Goal: Task Accomplishment & Management: Manage account settings

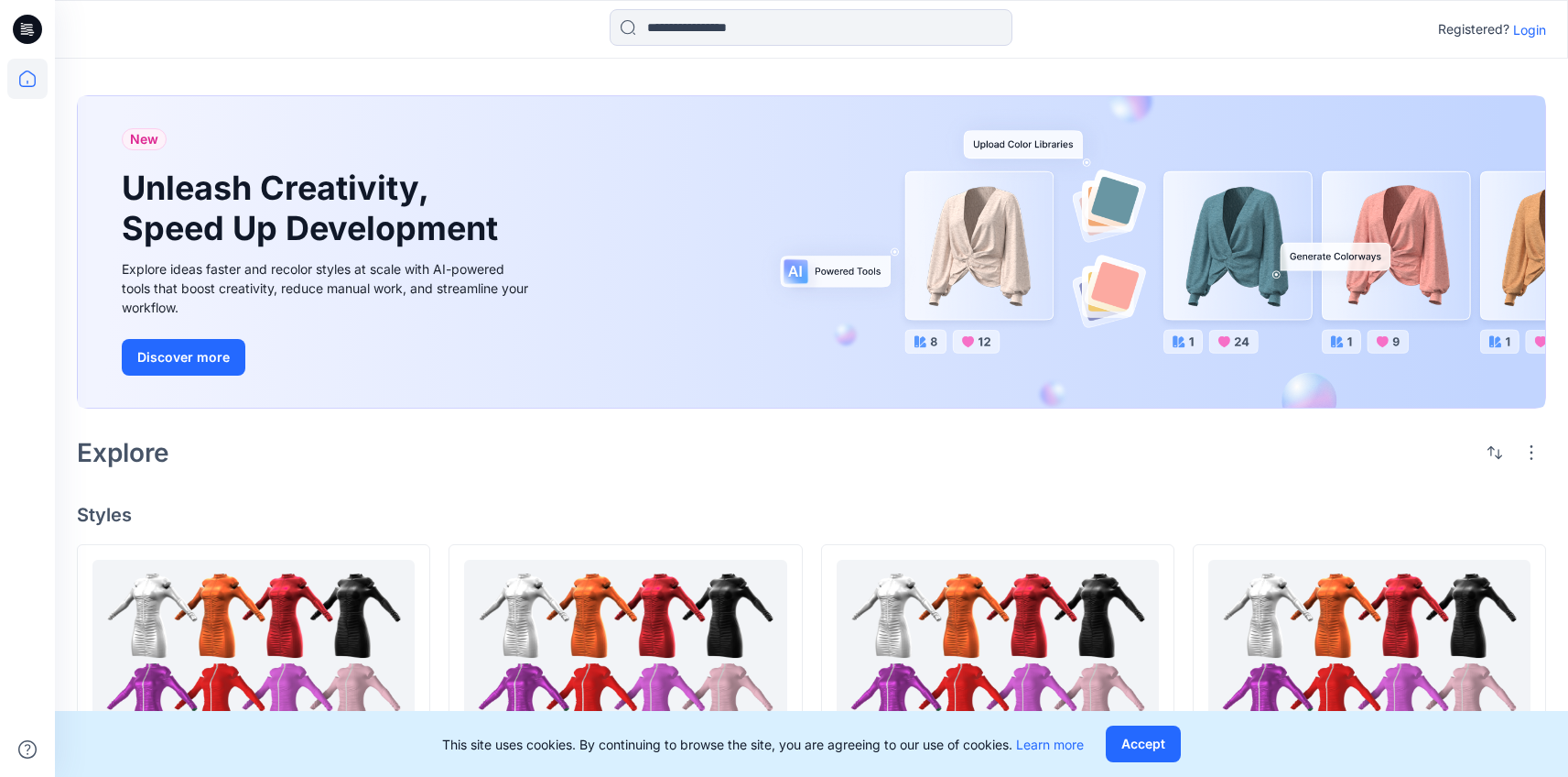
click at [1528, 38] on p "Login" at bounding box center [1528, 29] width 33 height 19
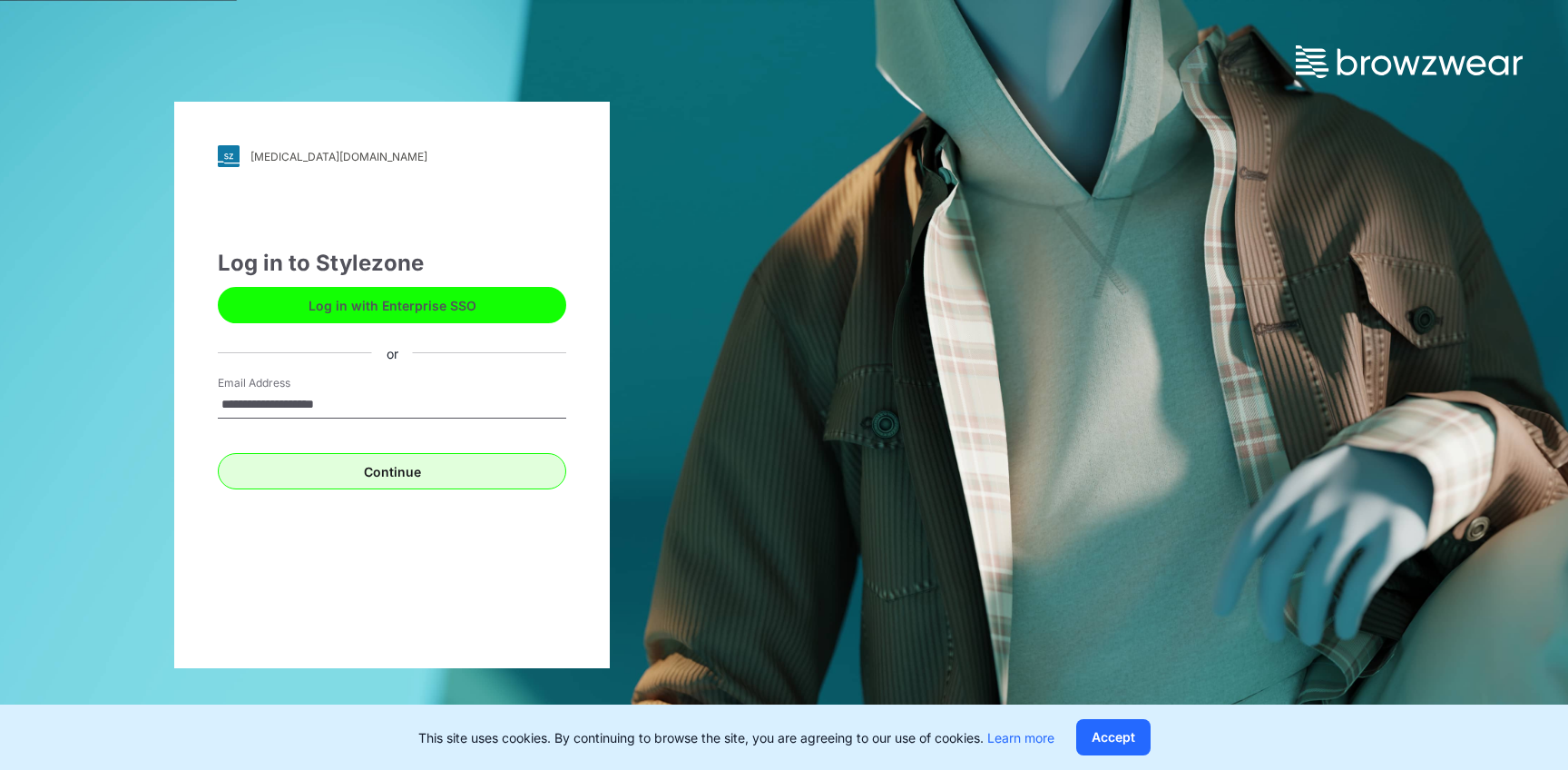
type input "**********"
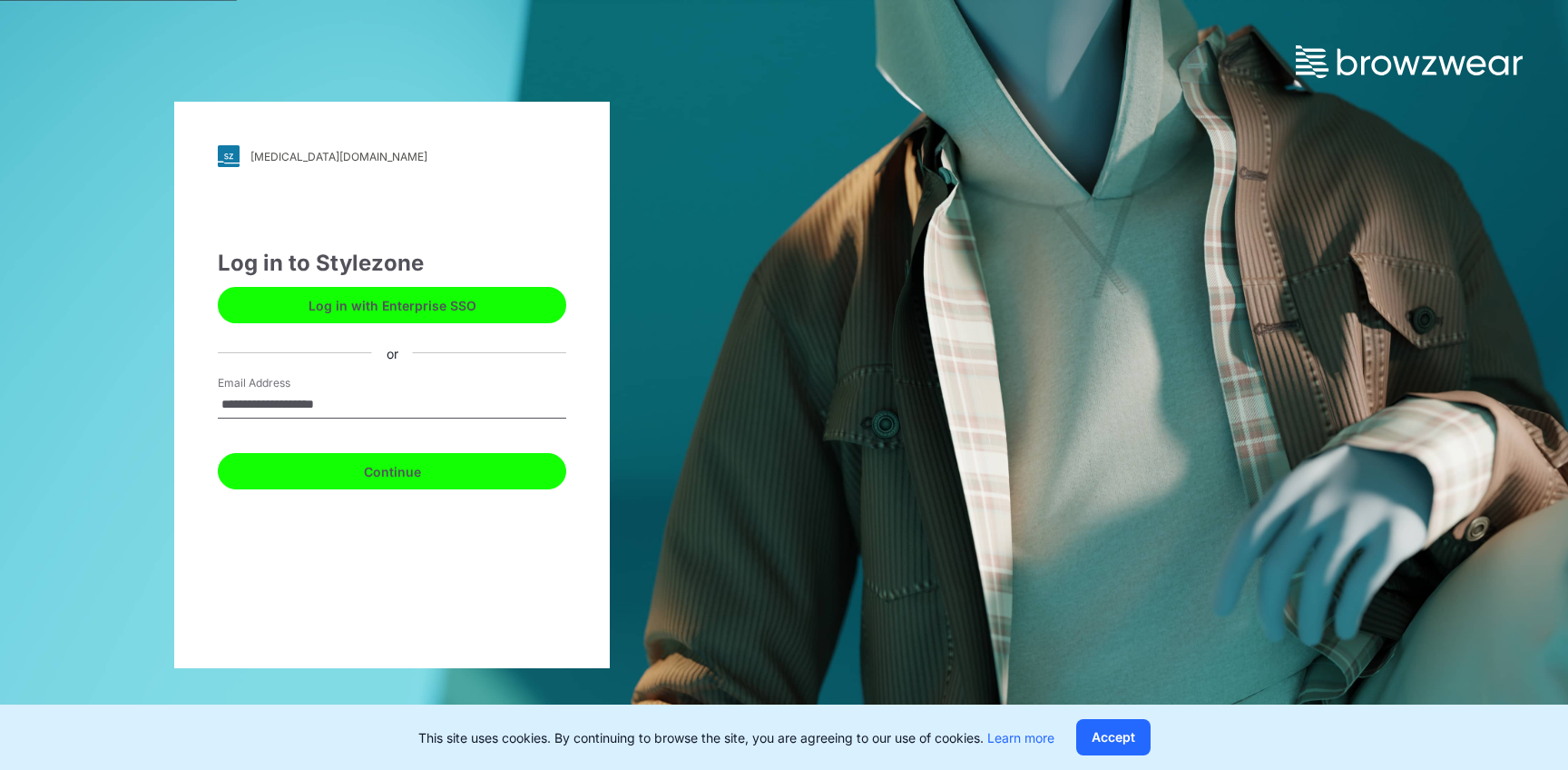
click at [505, 457] on button "Continue" at bounding box center [391, 471] width 348 height 36
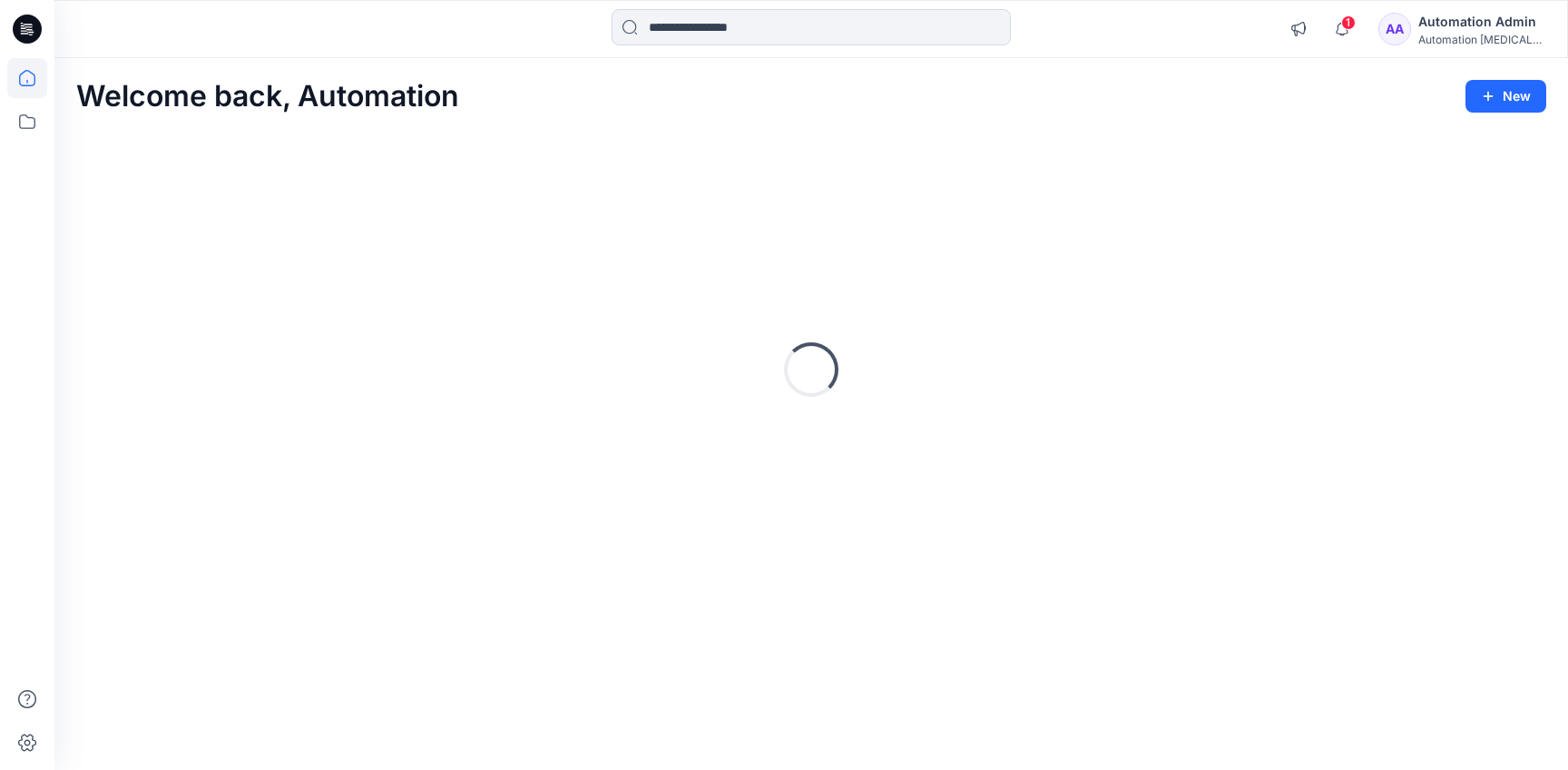
click at [1478, 19] on div "Automation Admin" at bounding box center [1482, 22] width 127 height 22
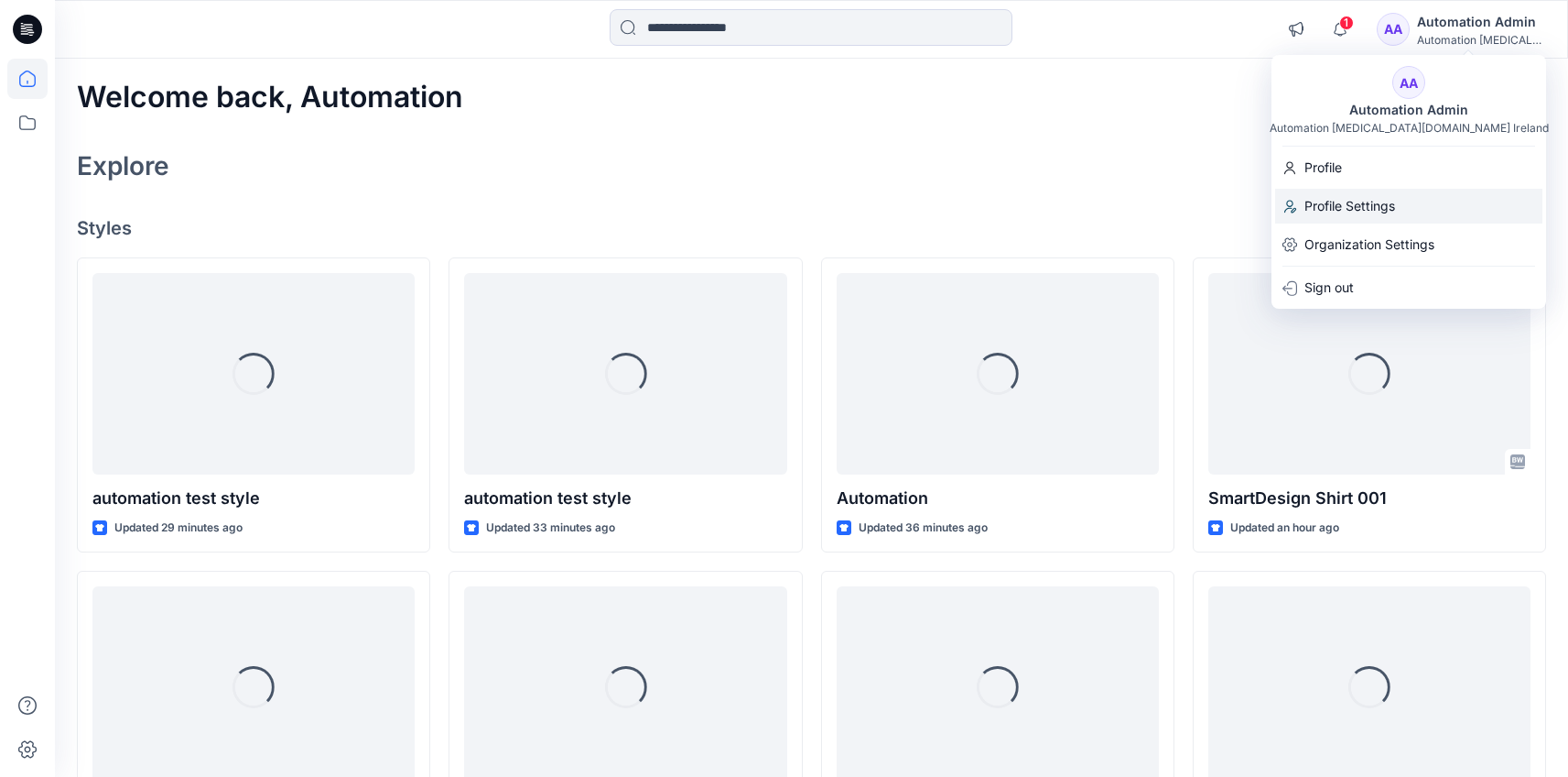
click at [1410, 195] on div "Profile Settings" at bounding box center [1409, 206] width 267 height 35
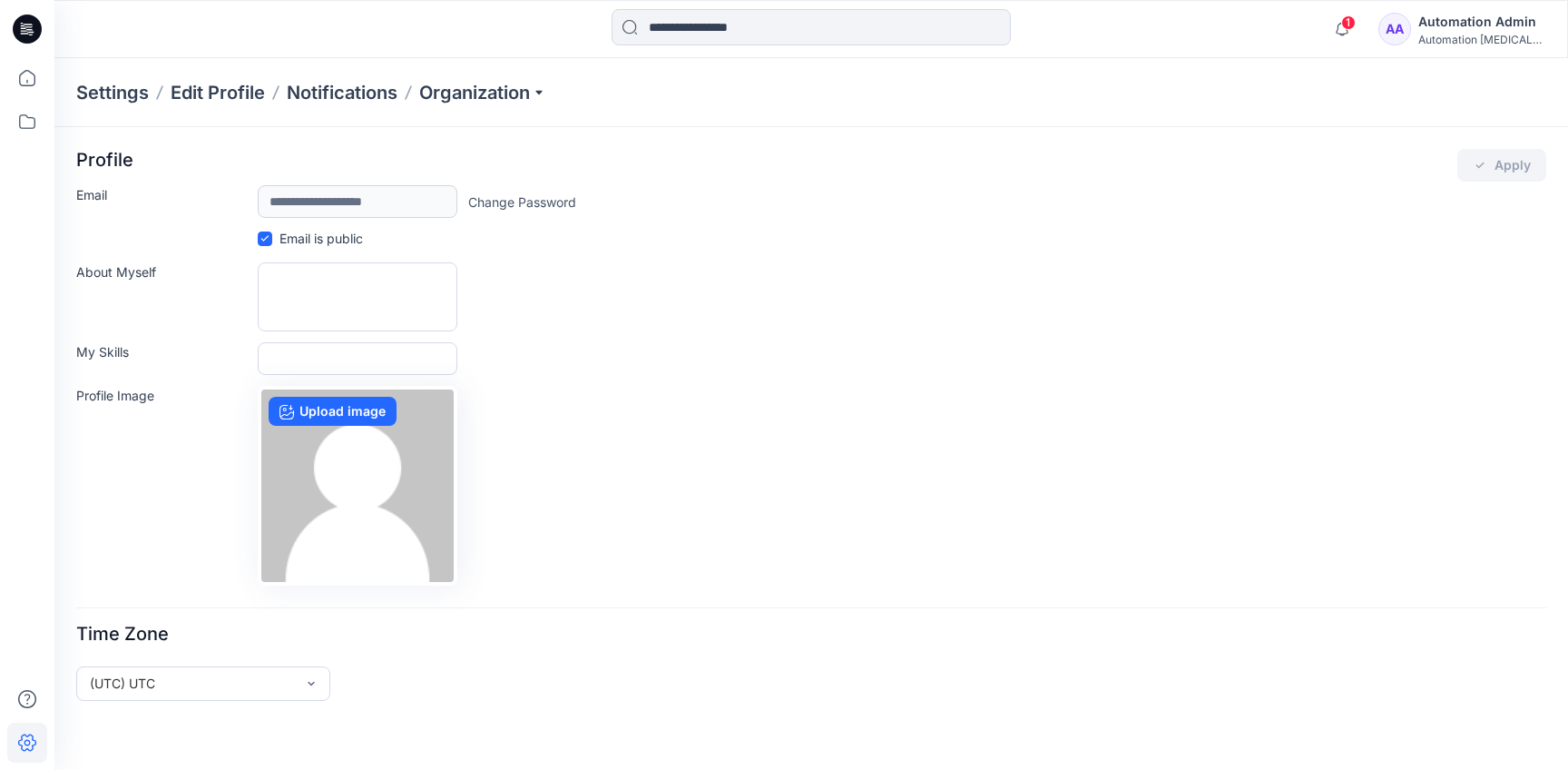
click at [1448, 26] on div "Automation Admin" at bounding box center [1482, 22] width 127 height 22
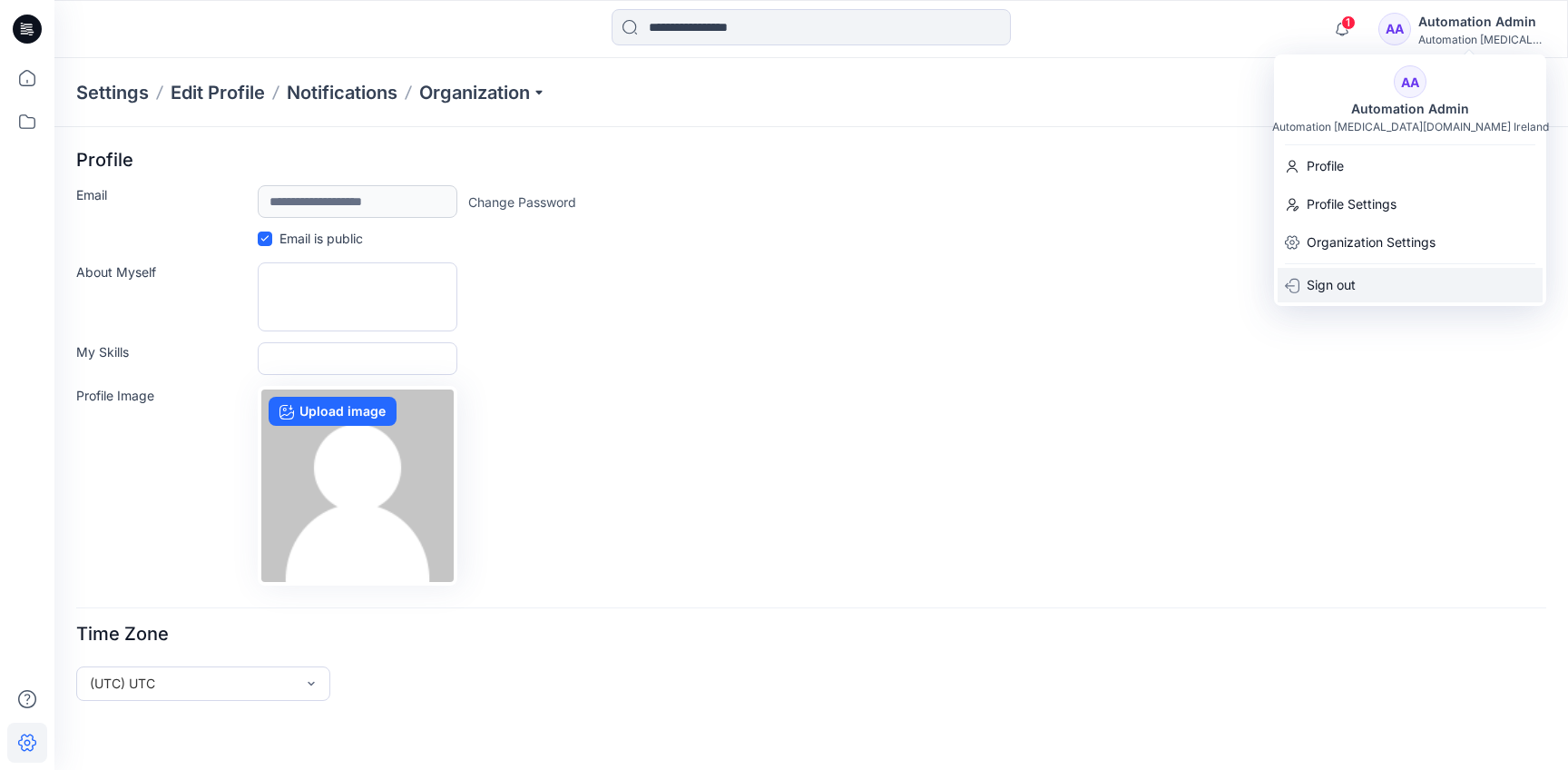
click at [1404, 277] on div "Sign out" at bounding box center [1410, 284] width 265 height 34
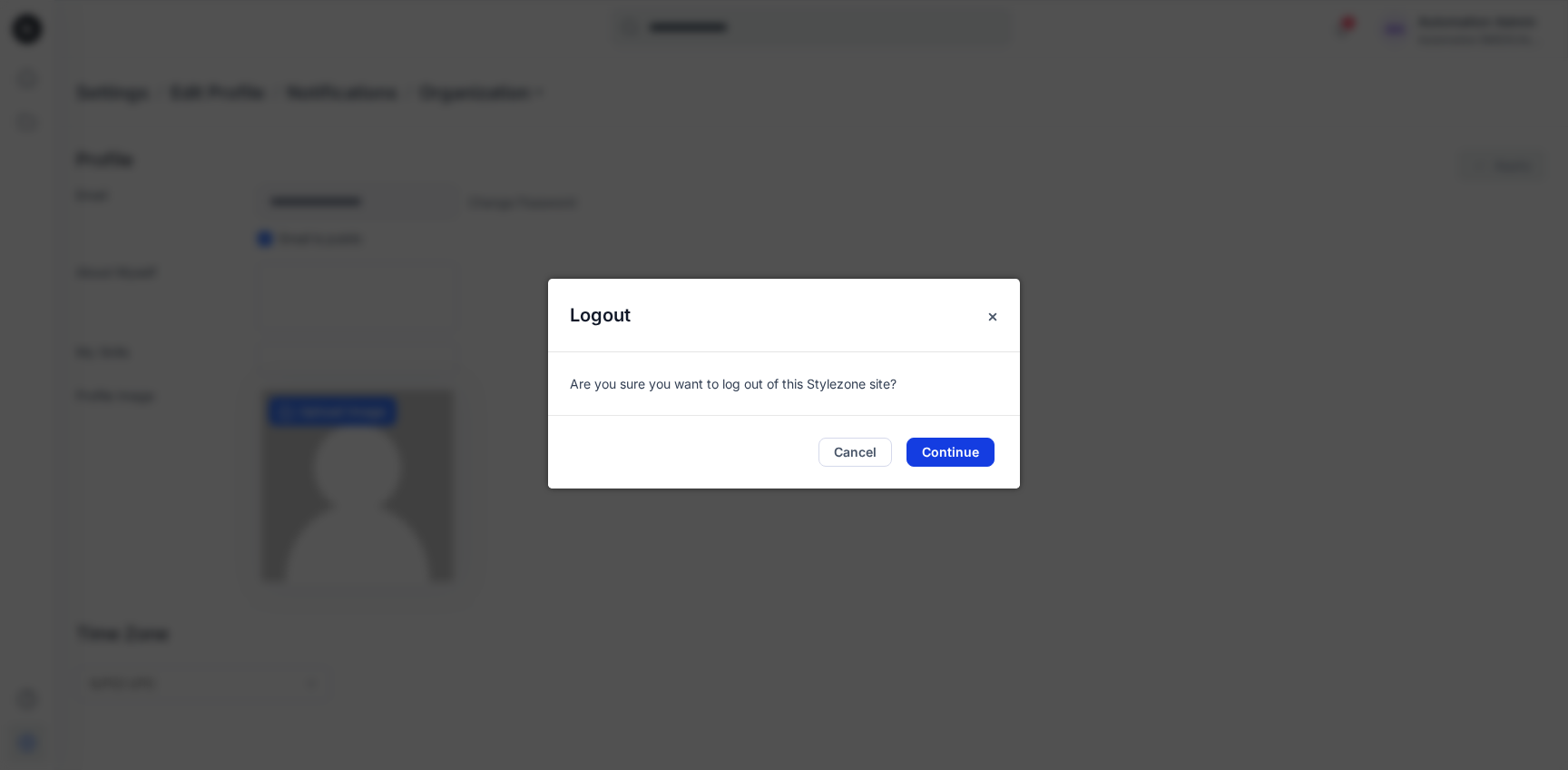
click at [959, 457] on button "Continue" at bounding box center [950, 452] width 88 height 29
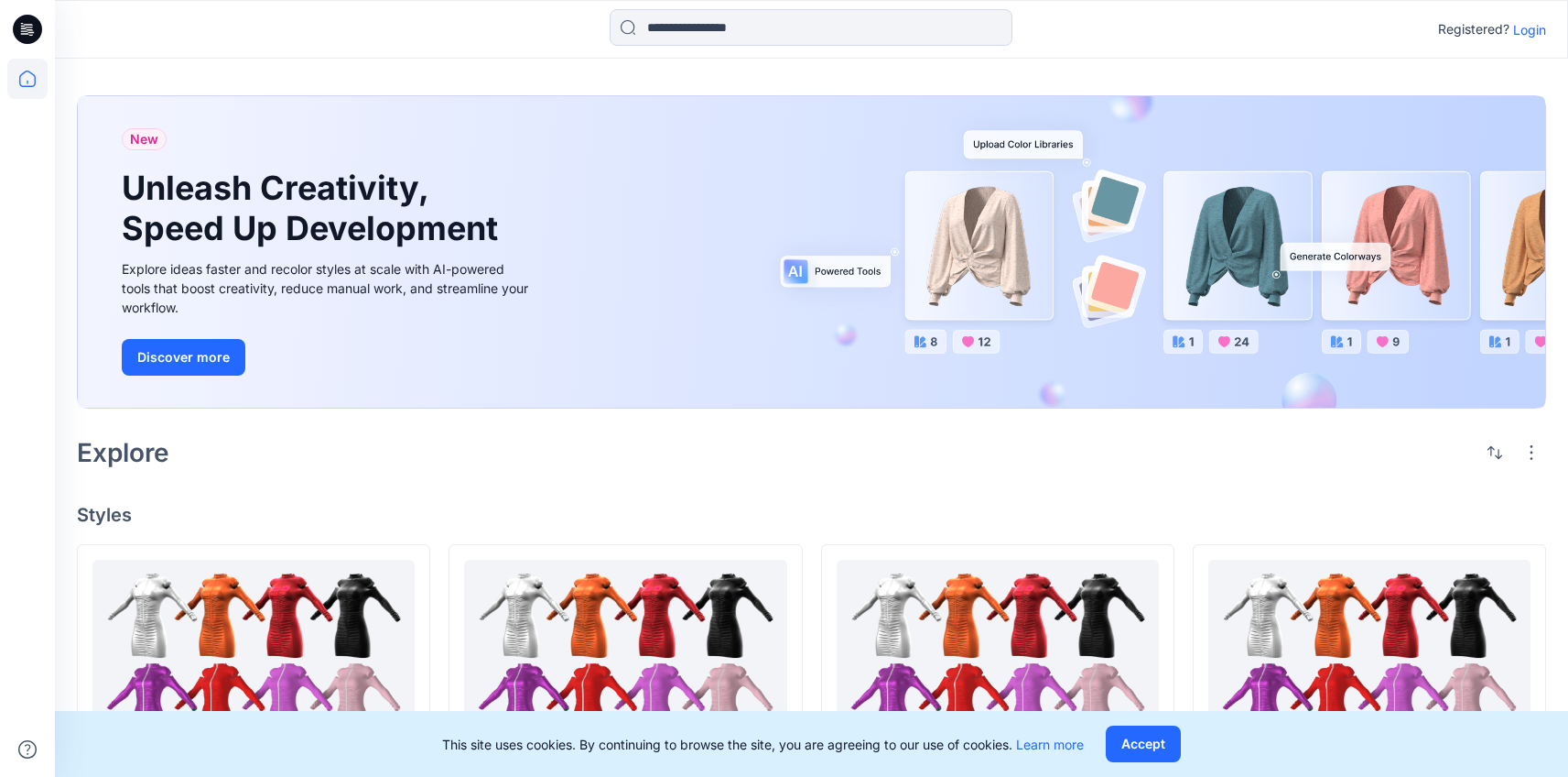
click at [1531, 30] on p "Login" at bounding box center [1528, 29] width 33 height 19
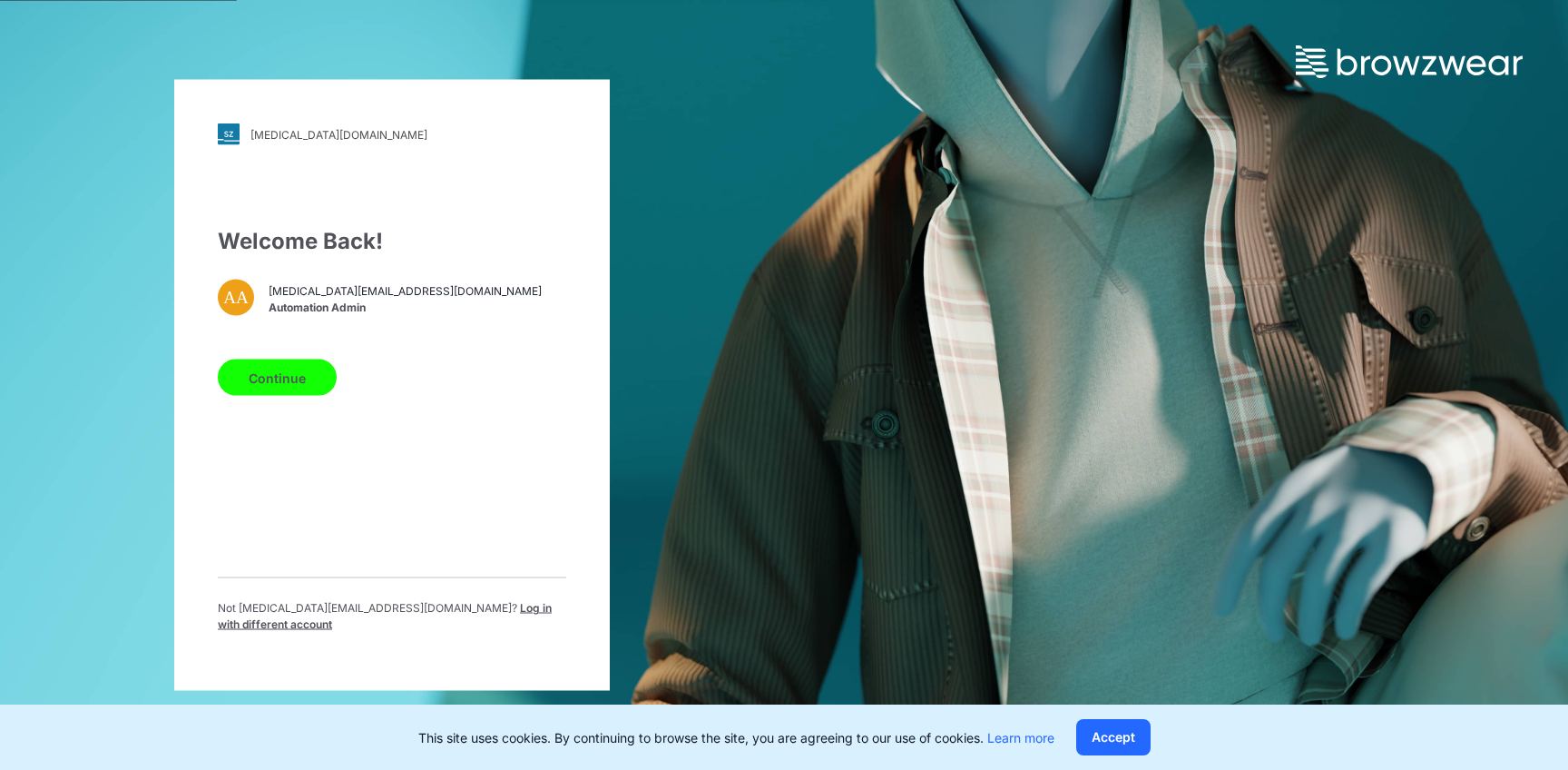
click at [474, 614] on span "Log in with different account" at bounding box center [384, 615] width 333 height 30
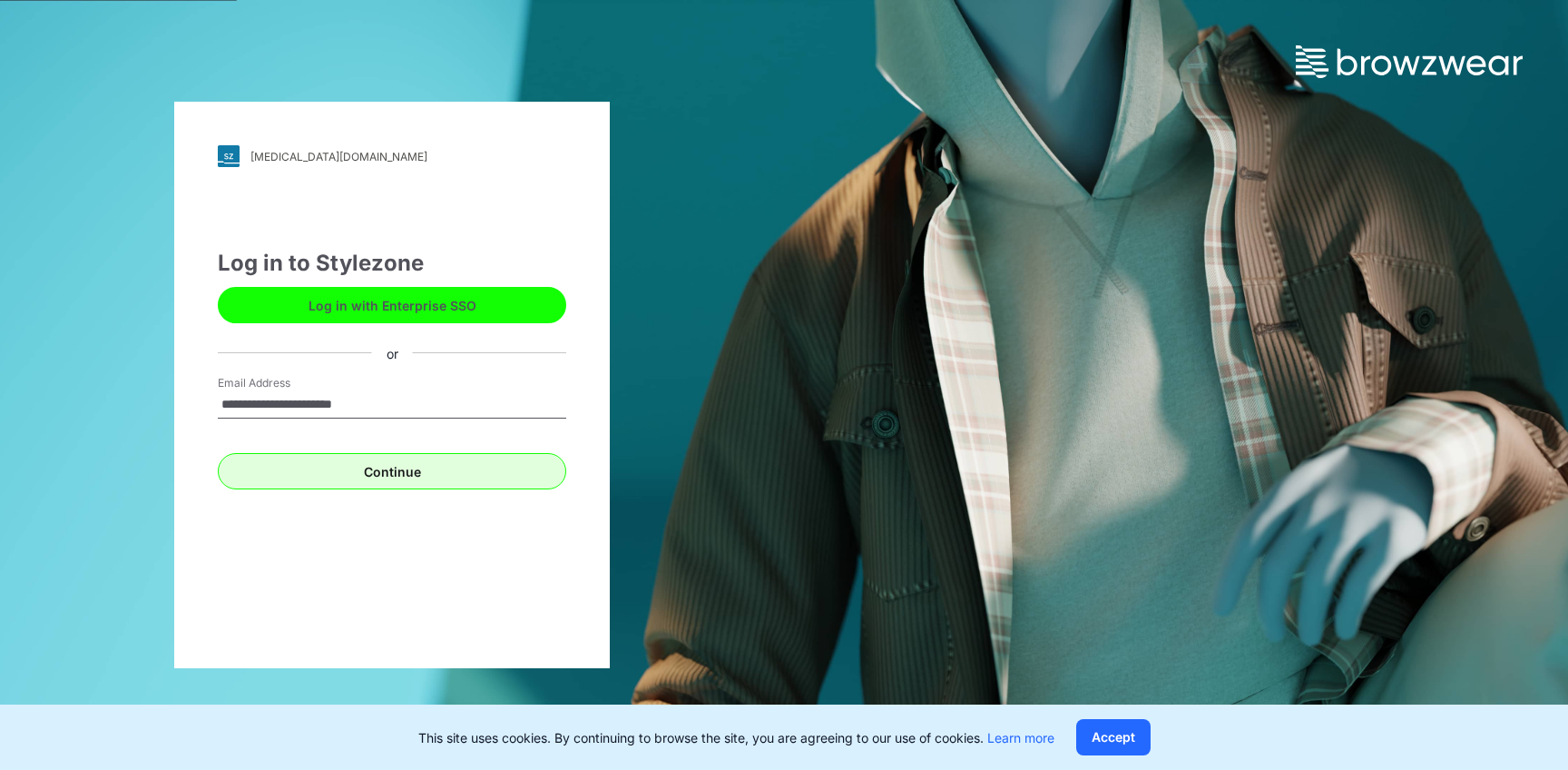
type input "**********"
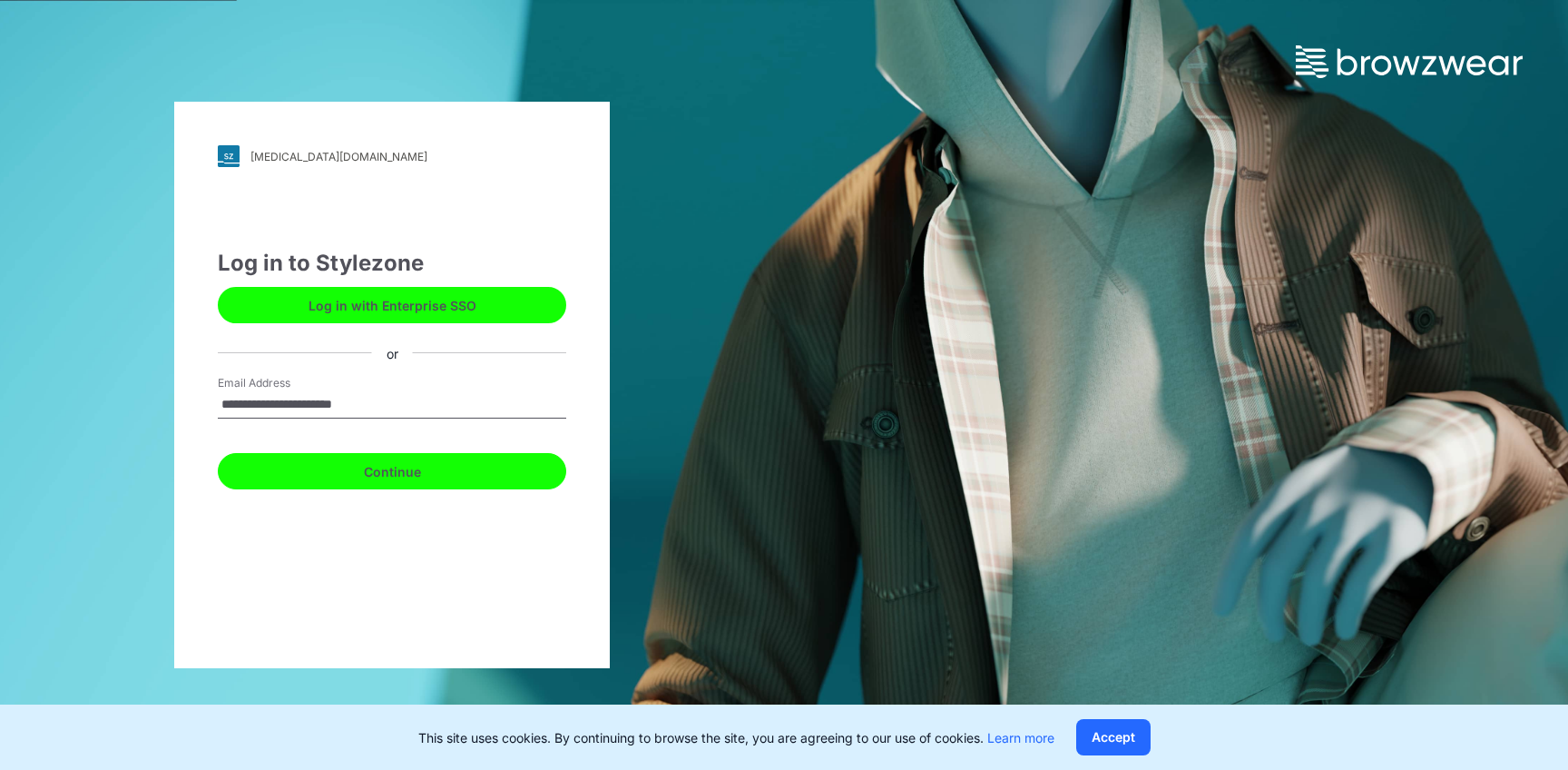
click at [385, 472] on button "Continue" at bounding box center [391, 471] width 348 height 36
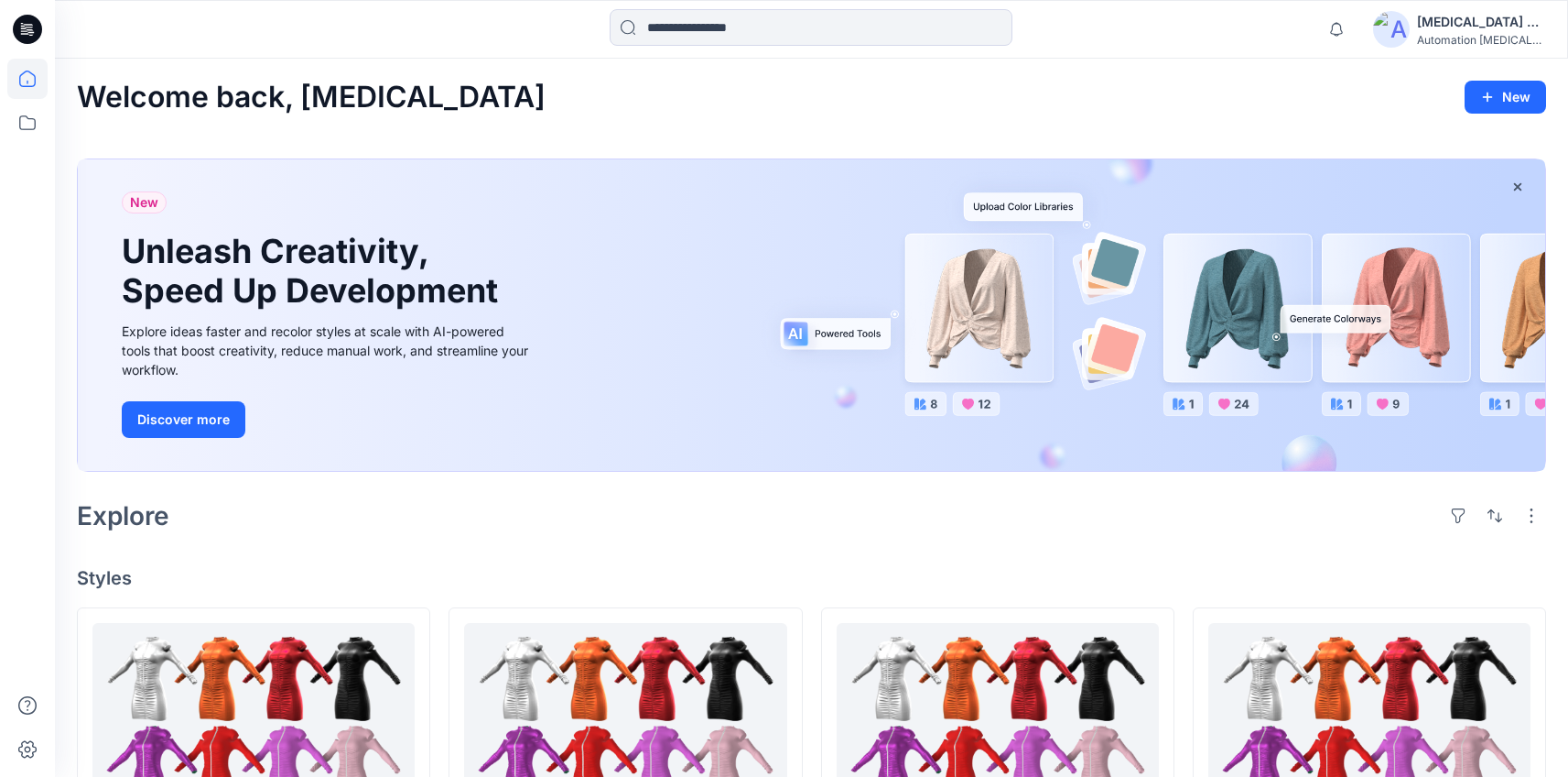
scroll to position [648, 0]
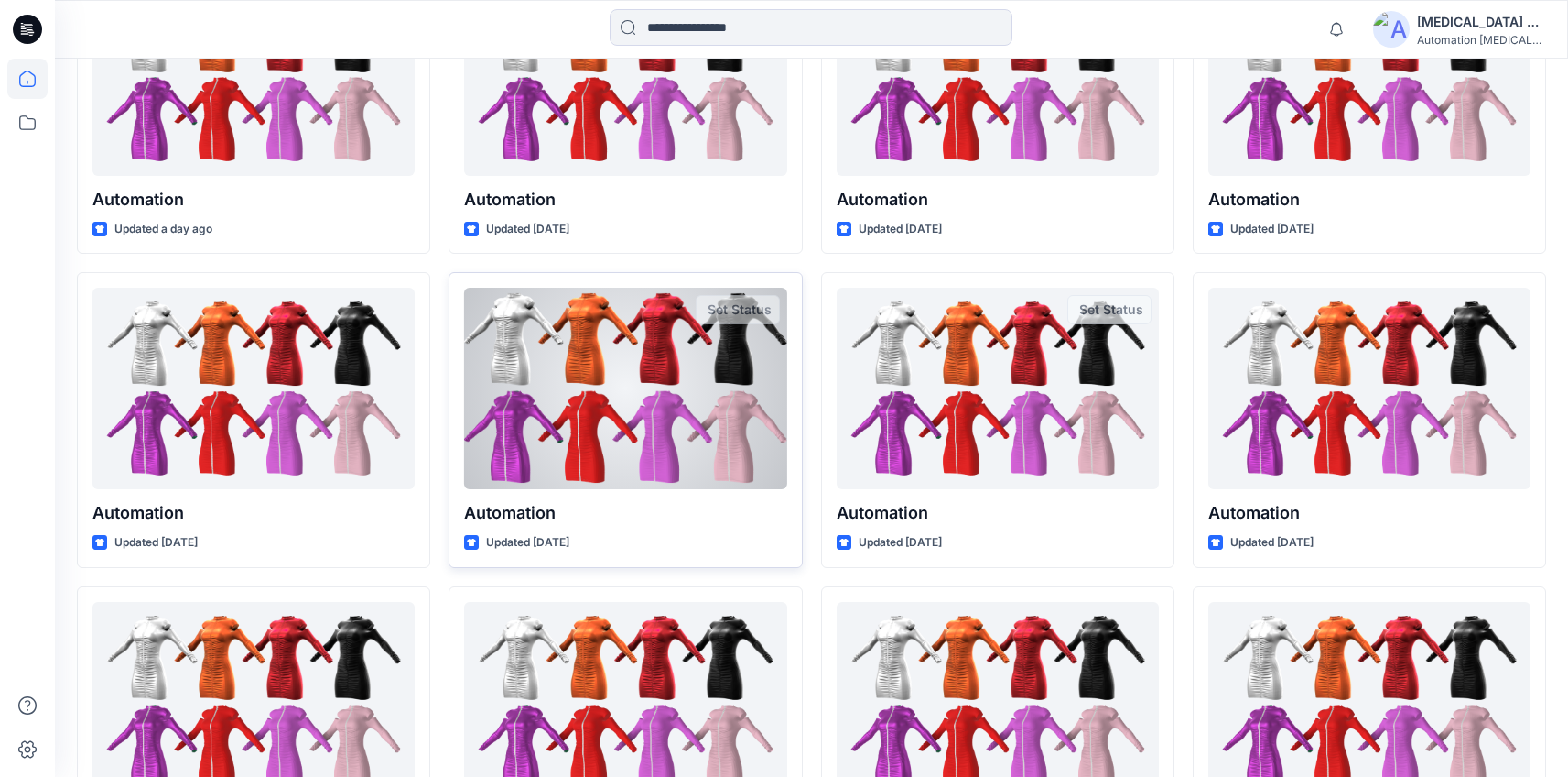
click at [571, 439] on div at bounding box center [625, 389] width 323 height 202
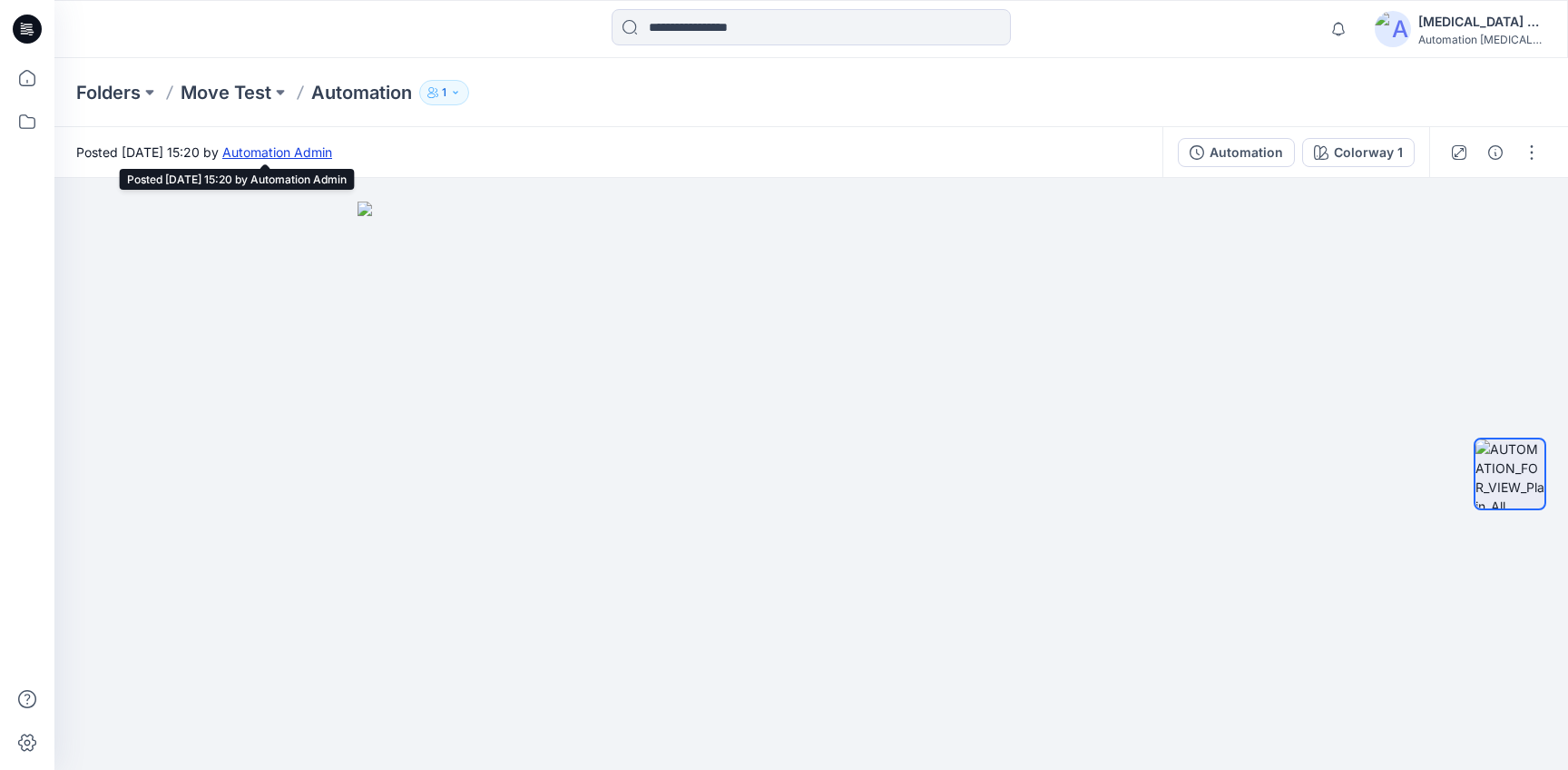
click at [332, 155] on link "Automation Admin" at bounding box center [278, 152] width 110 height 16
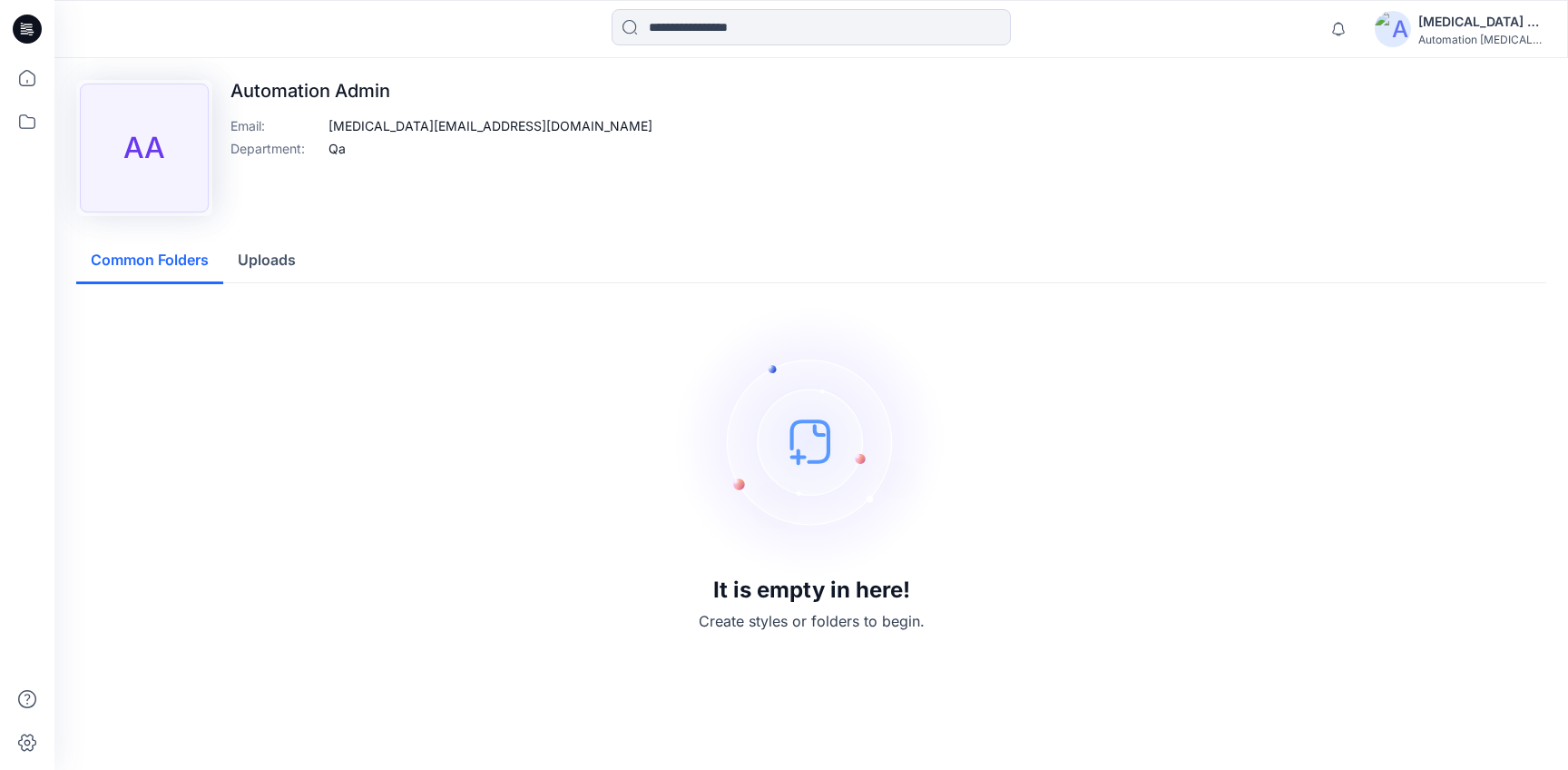
click at [1463, 25] on div "[MEDICAL_DATA] +567" at bounding box center [1482, 22] width 127 height 22
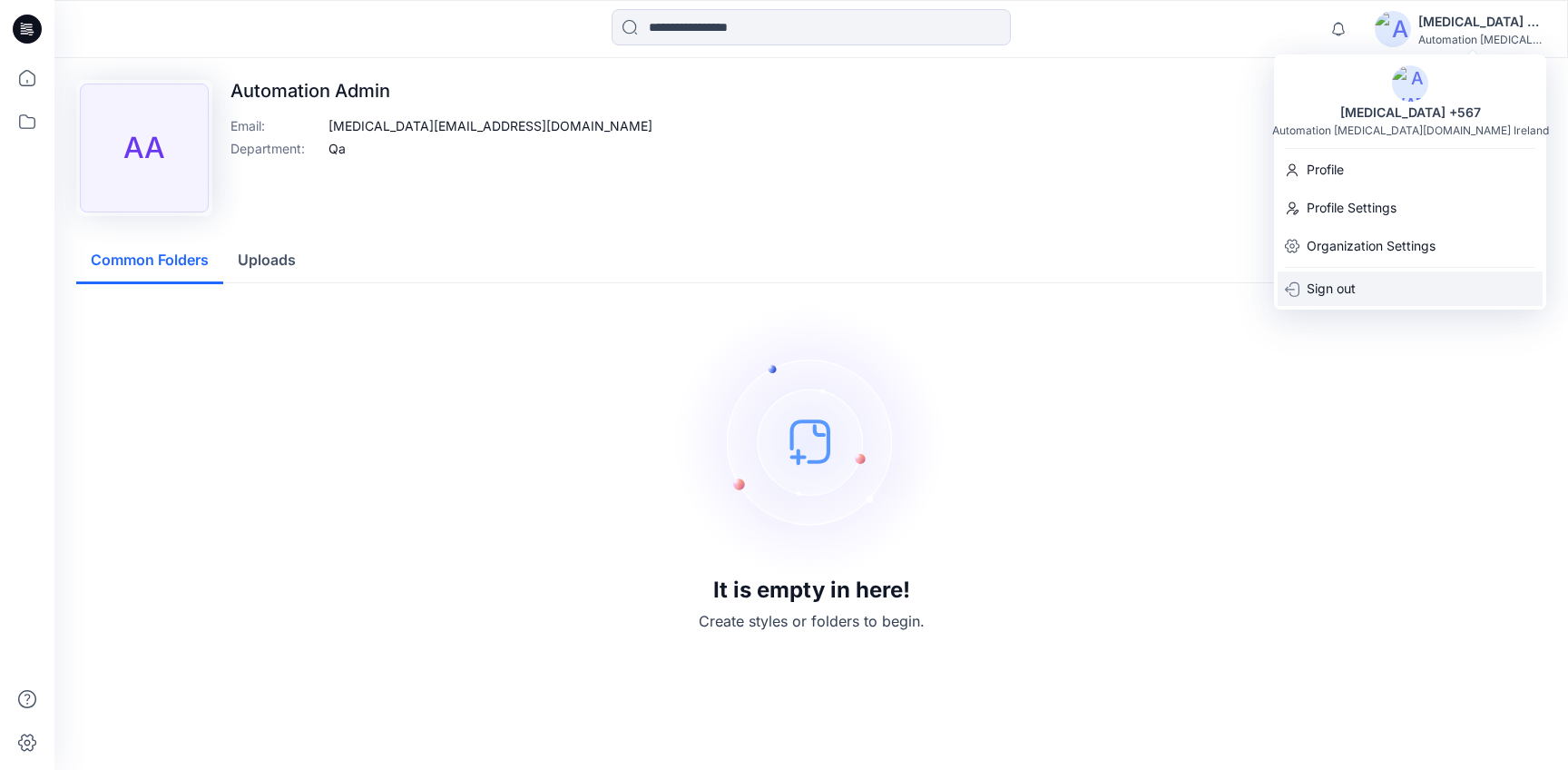
click at [1392, 286] on div "Sign out" at bounding box center [1410, 288] width 265 height 34
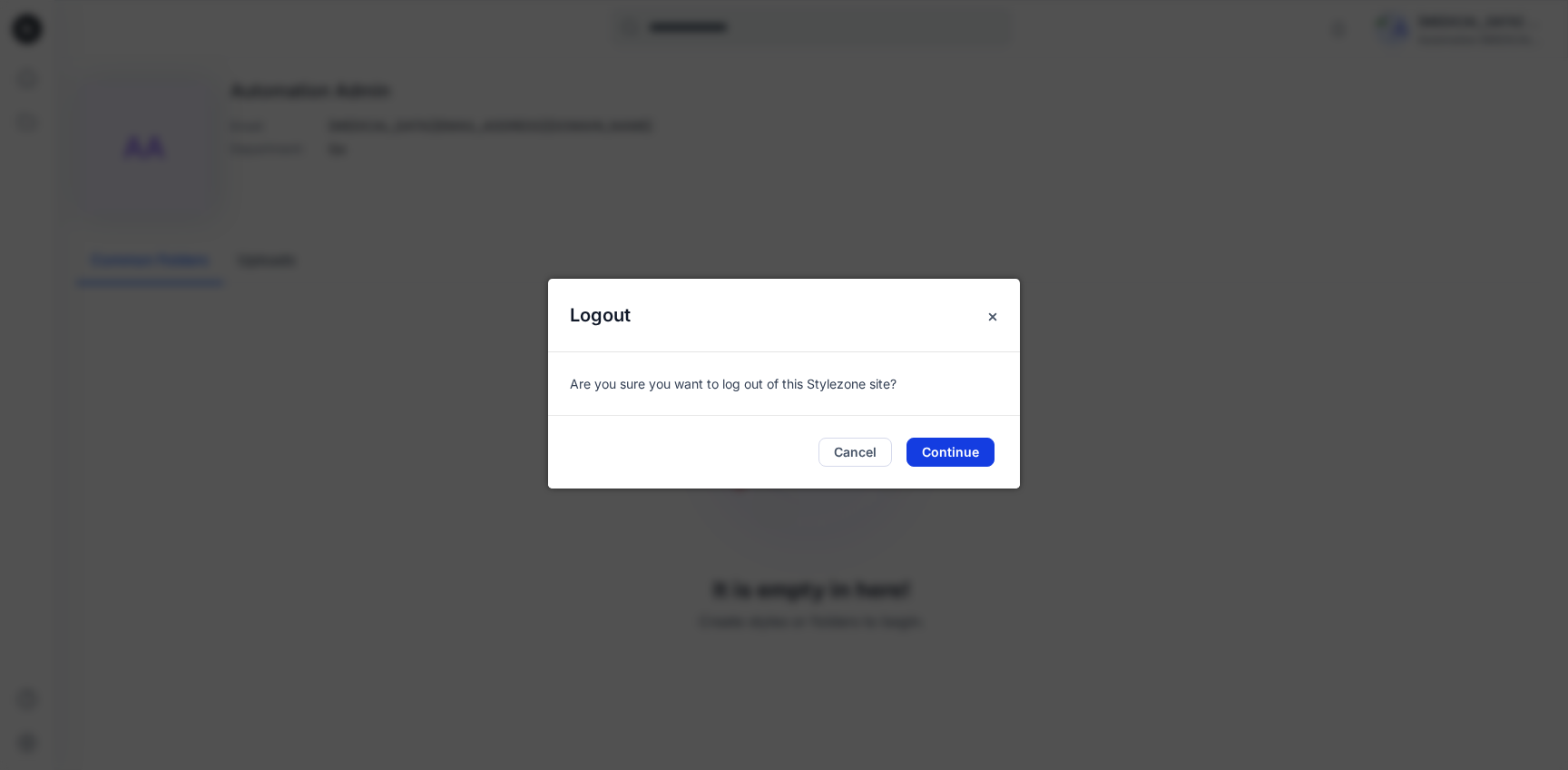
click at [949, 442] on button "Continue" at bounding box center [950, 452] width 88 height 29
